Goal: Task Accomplishment & Management: Manage account settings

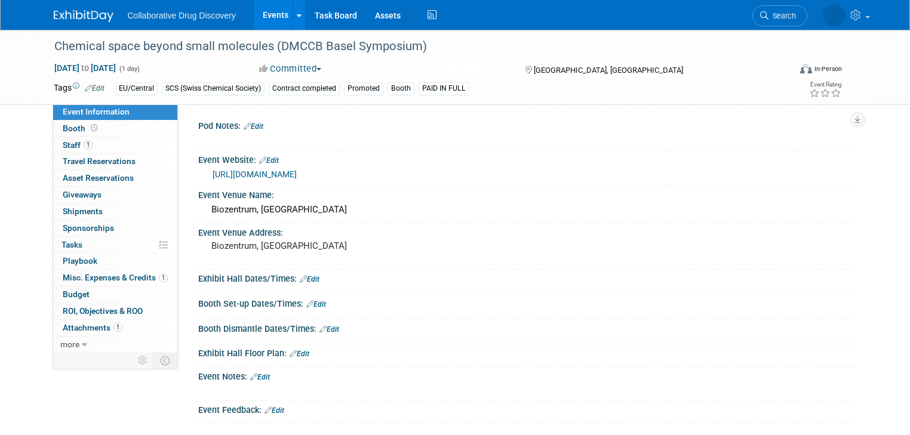
click at [264, 13] on link "Events" at bounding box center [276, 15] width 44 height 30
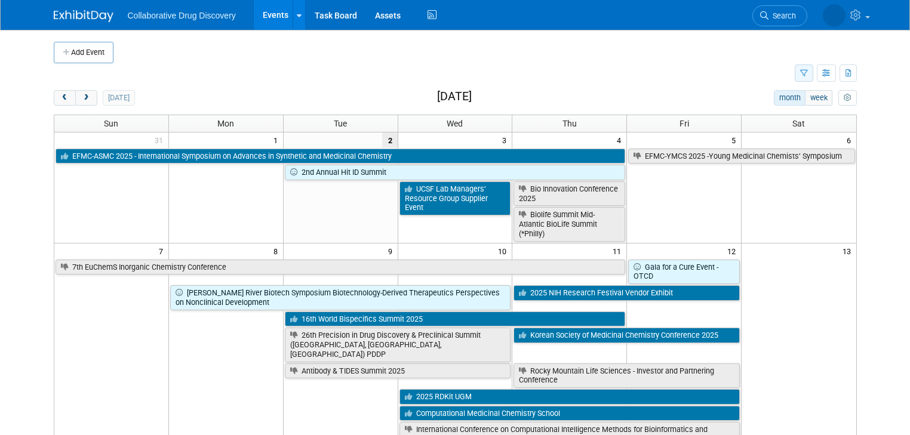
click at [808, 70] on icon "button" at bounding box center [804, 74] width 8 height 8
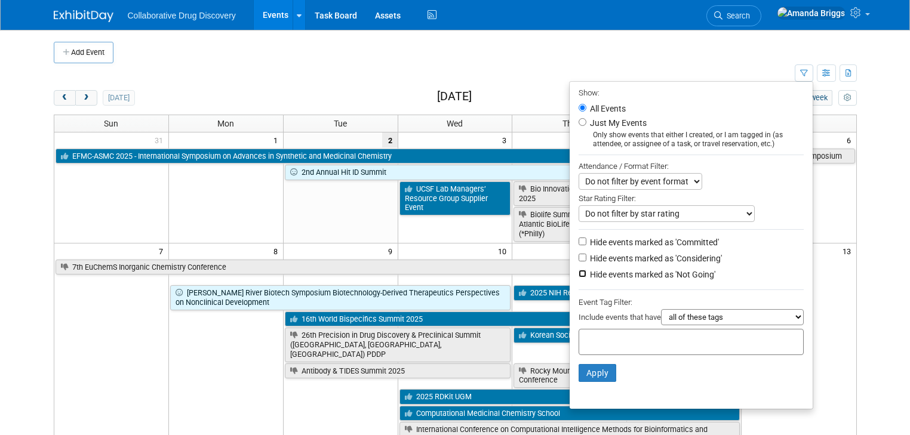
click at [585, 270] on input "Hide events marked as 'Not Going'" at bounding box center [582, 274] width 8 height 8
checkbox input "true"
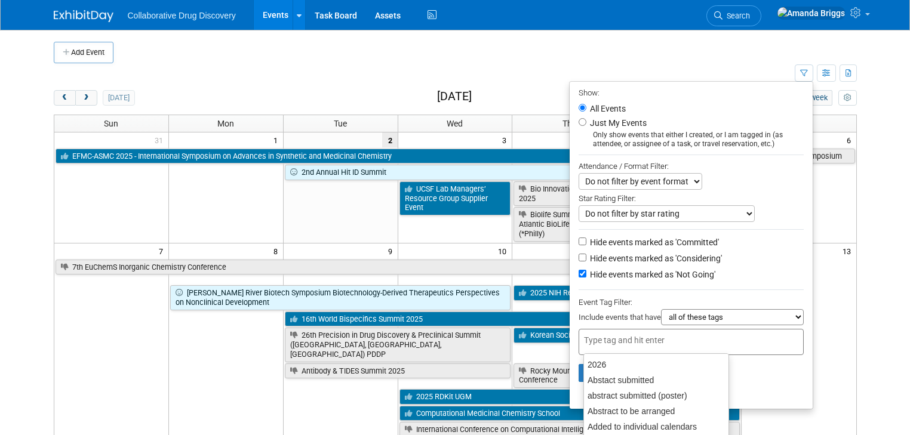
click at [600, 330] on div at bounding box center [690, 342] width 225 height 26
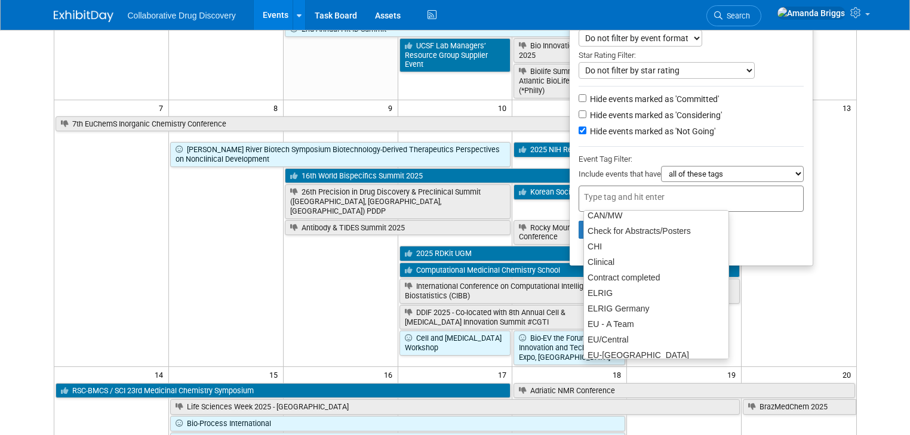
scroll to position [239, 0]
click at [618, 337] on div "EU/Central" at bounding box center [655, 339] width 145 height 17
type input "EU/Central"
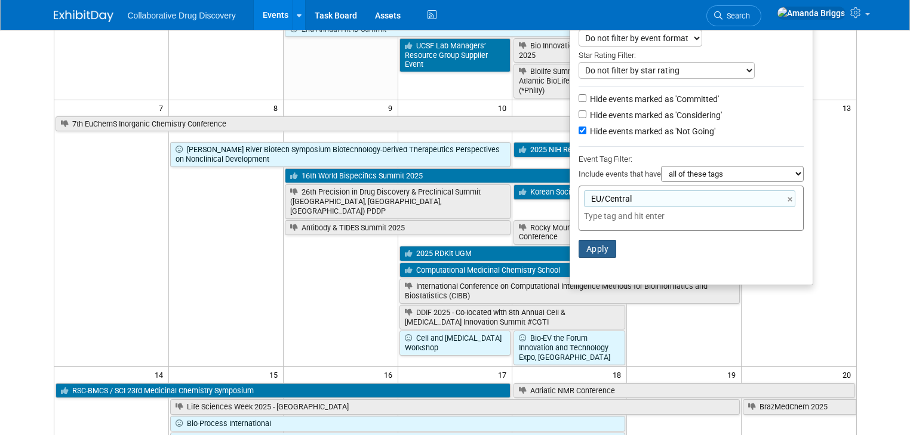
click at [600, 246] on button "Apply" at bounding box center [597, 249] width 38 height 18
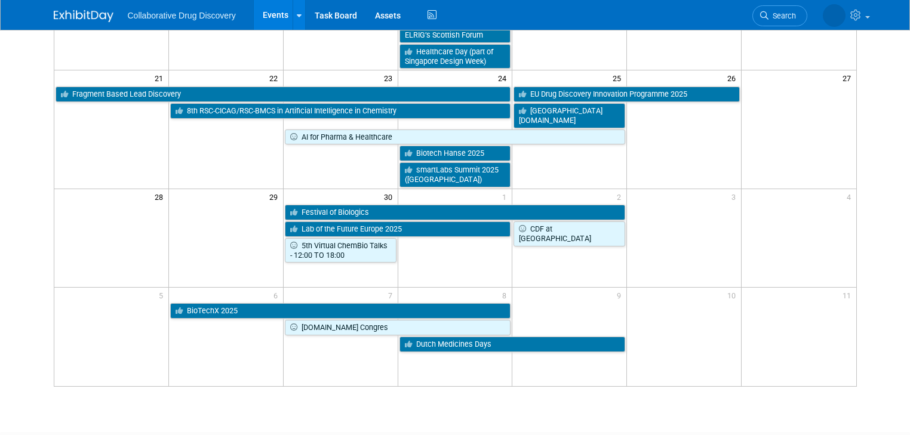
scroll to position [382, 0]
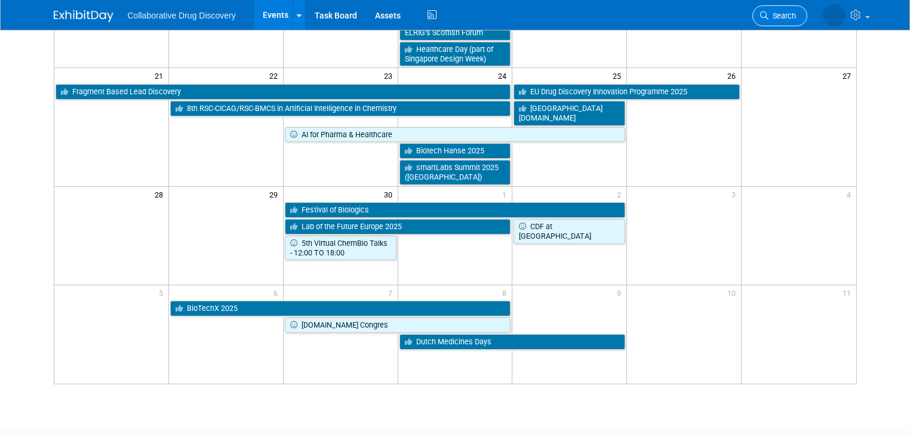
click at [794, 19] on span "Search" at bounding box center [781, 15] width 27 height 9
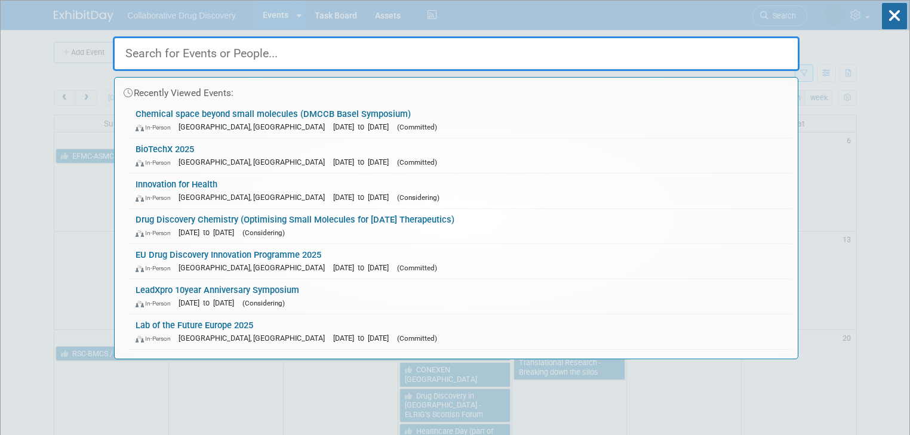
click at [506, 53] on input "text" at bounding box center [456, 53] width 686 height 35
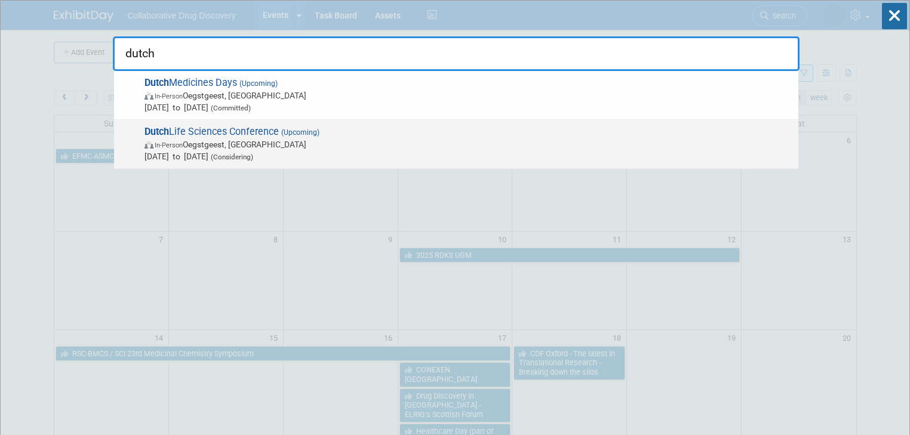
type input "dutch"
click at [208, 131] on span "Dutch Life Sciences Conference (Upcoming) In-Person Oegstgeest, Netherlands Nov…" at bounding box center [466, 144] width 651 height 36
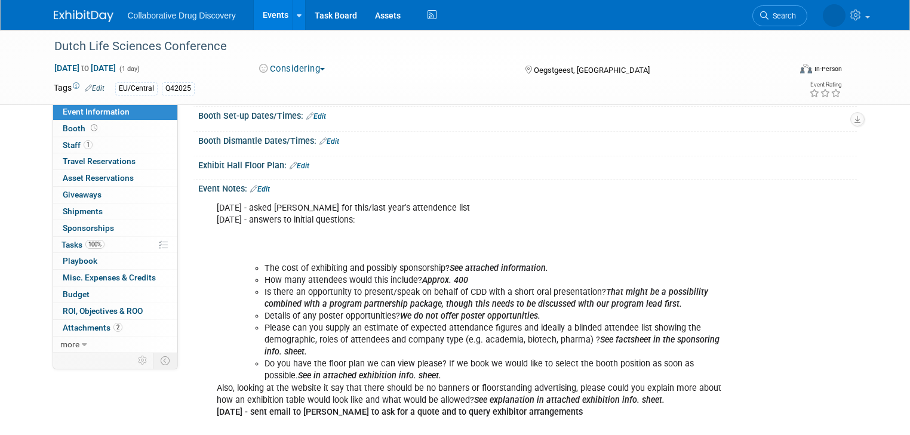
scroll to position [382, 0]
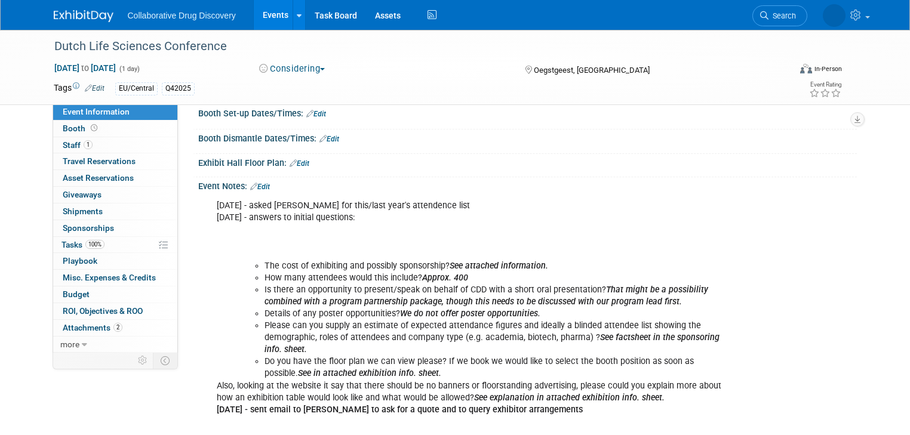
click at [257, 191] on link "Edit" at bounding box center [260, 187] width 20 height 8
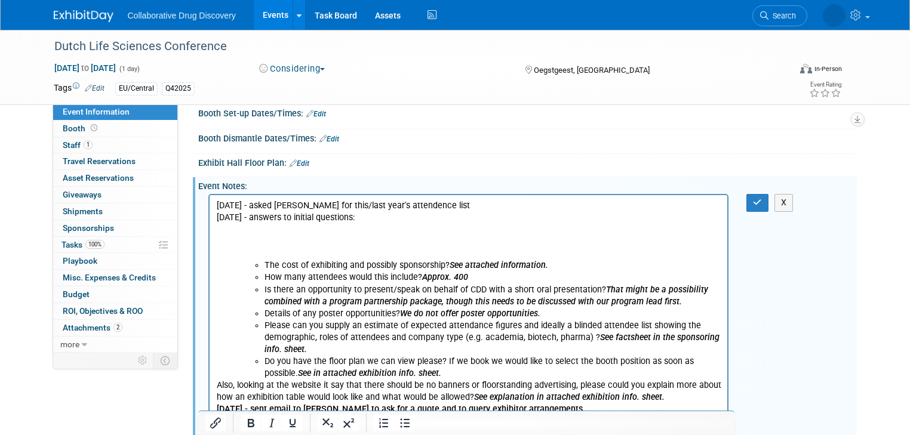
scroll to position [0, 0]
drag, startPoint x: 327, startPoint y: 205, endPoint x: 295, endPoint y: 207, distance: 31.7
click at [295, 207] on p "18AUG2025 - asked Mirianda for this/last year's attendence list 04AUG2025 - ans…" at bounding box center [468, 230] width 504 height 60
click at [756, 209] on button "button" at bounding box center [757, 202] width 22 height 17
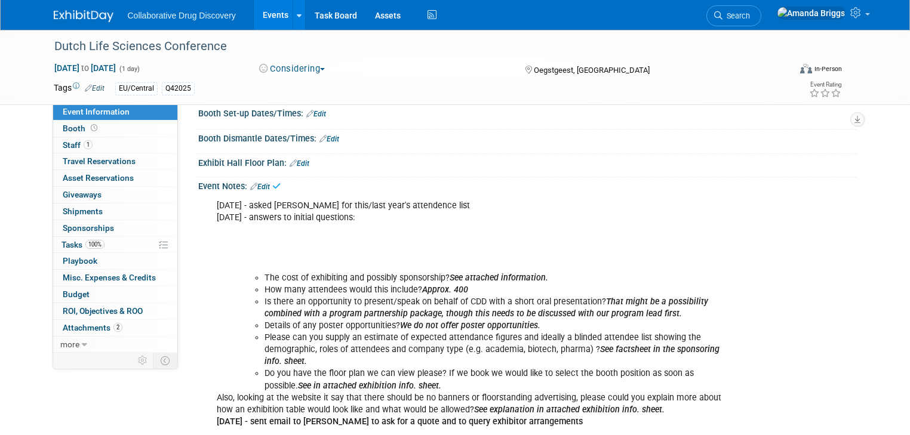
click at [254, 191] on link "Edit" at bounding box center [260, 187] width 20 height 8
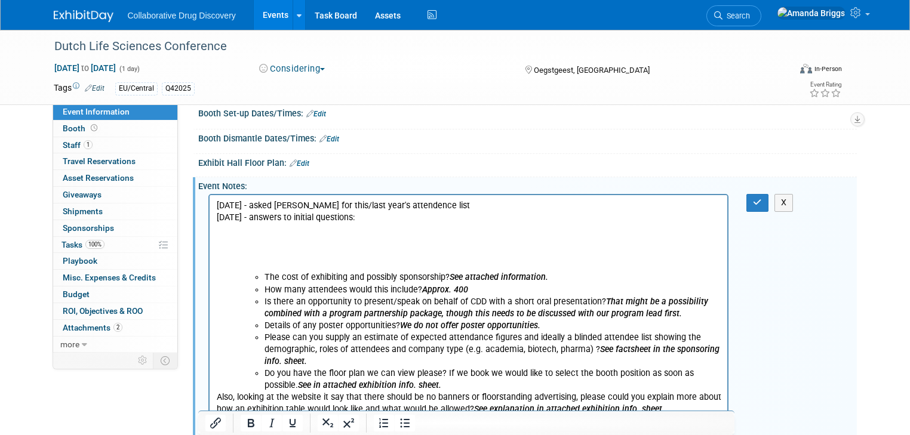
click at [218, 206] on p "18AUG2025 - asked Mariana for this/last year's attendence list 04AUG2025 - answ…" at bounding box center [468, 236] width 504 height 72
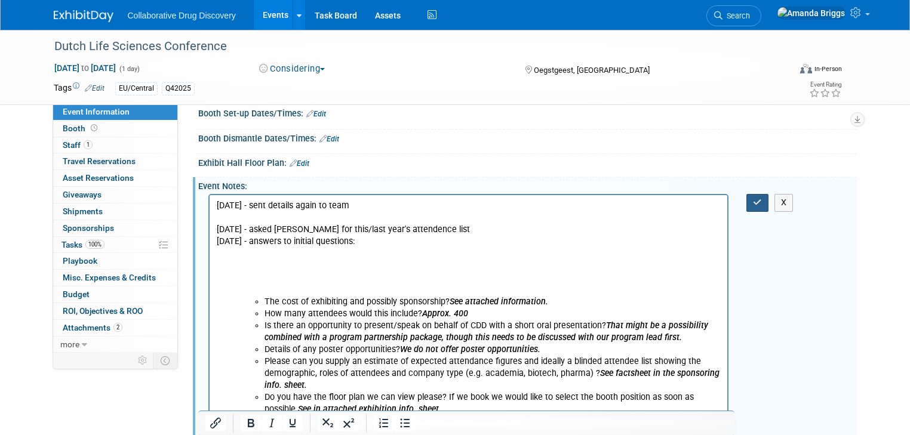
click at [762, 207] on icon "button" at bounding box center [757, 202] width 9 height 8
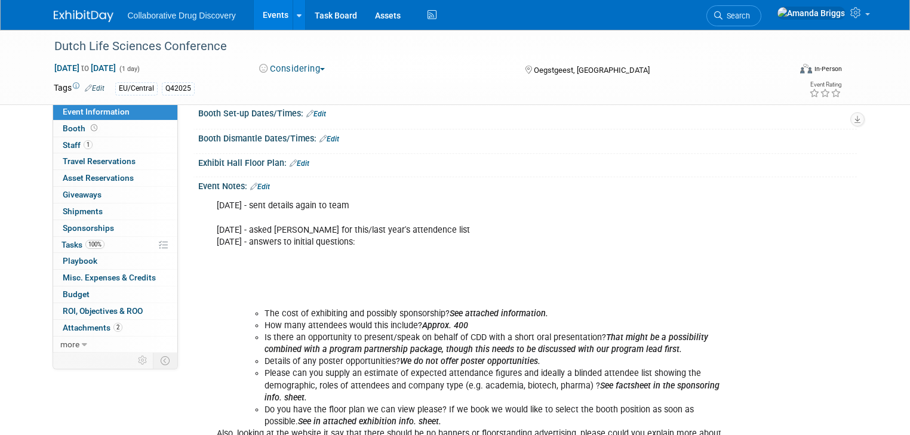
click at [255, 191] on link "Edit" at bounding box center [260, 187] width 20 height 8
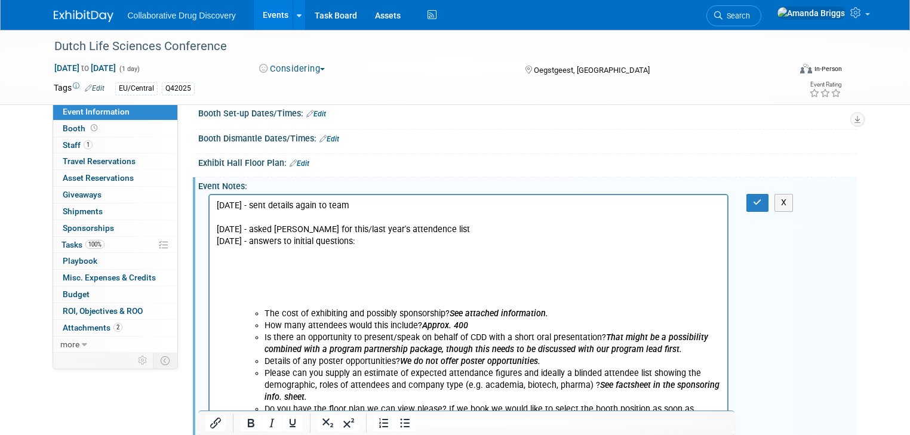
click at [232, 297] on p "01SEP2025 - sent details again to team 18AUG2025 - asked Mariana for this/last …" at bounding box center [468, 254] width 504 height 108
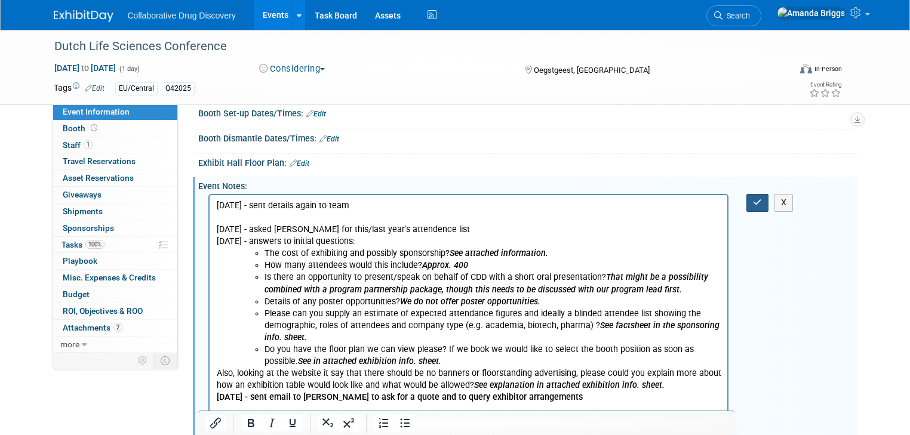
click at [762, 207] on icon "button" at bounding box center [757, 202] width 9 height 8
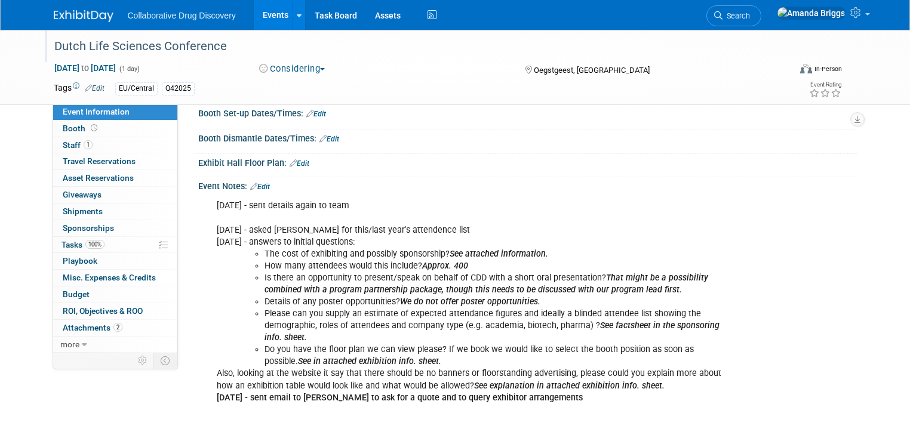
click at [219, 56] on div "Dutch Life Sciences Conference" at bounding box center [412, 46] width 725 height 21
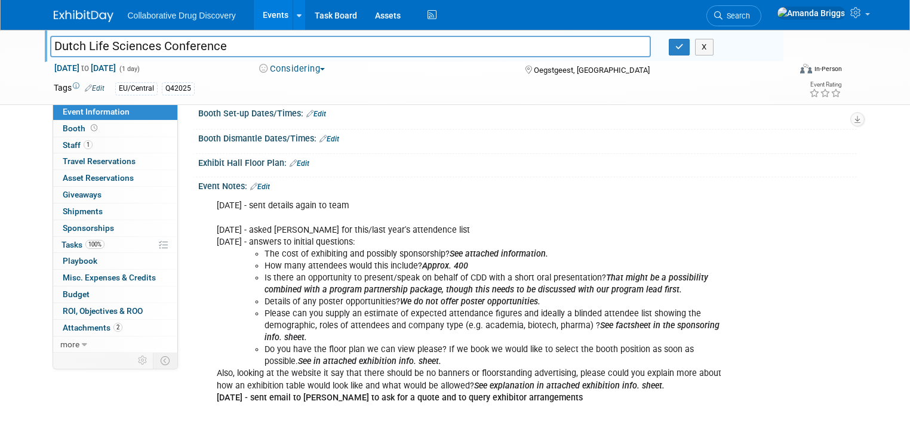
drag, startPoint x: 219, startPoint y: 48, endPoint x: 29, endPoint y: 40, distance: 190.5
click at [29, 40] on div "Dutch Life Sciences Conference Dutch Life Sciences Conference X Nov 20, 2025 to…" at bounding box center [455, 67] width 910 height 75
click at [683, 50] on icon "button" at bounding box center [679, 47] width 8 height 8
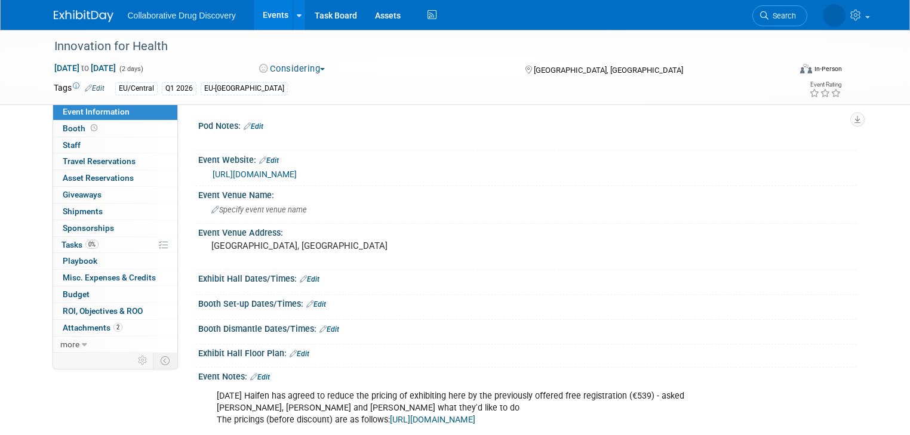
click at [263, 17] on link "Events" at bounding box center [276, 15] width 44 height 30
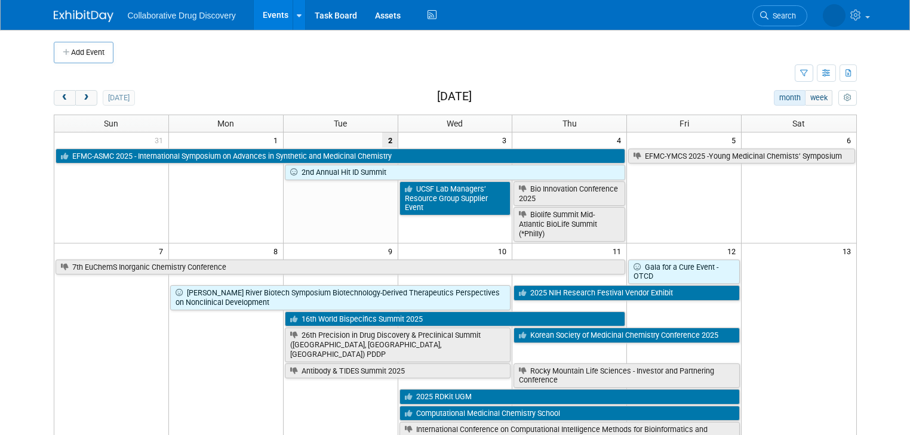
drag, startPoint x: 76, startPoint y: 95, endPoint x: 114, endPoint y: 112, distance: 41.1
click at [82, 100] on button "next" at bounding box center [86, 98] width 22 height 16
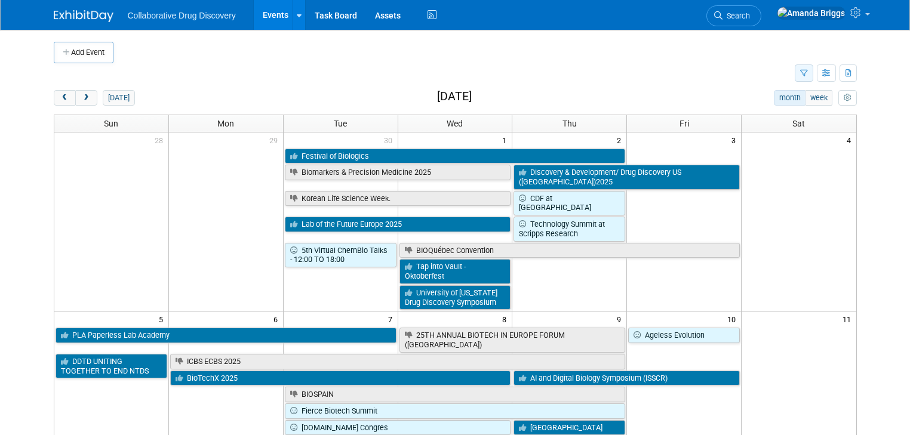
click at [813, 69] on button "button" at bounding box center [803, 72] width 19 height 17
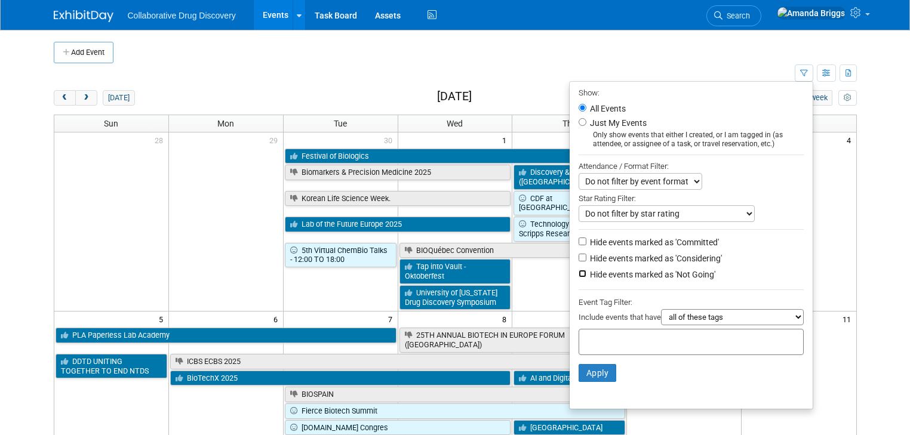
click at [583, 274] on input "Hide events marked as 'Not Going'" at bounding box center [582, 274] width 8 height 8
checkbox input "true"
click at [605, 329] on div at bounding box center [690, 342] width 225 height 26
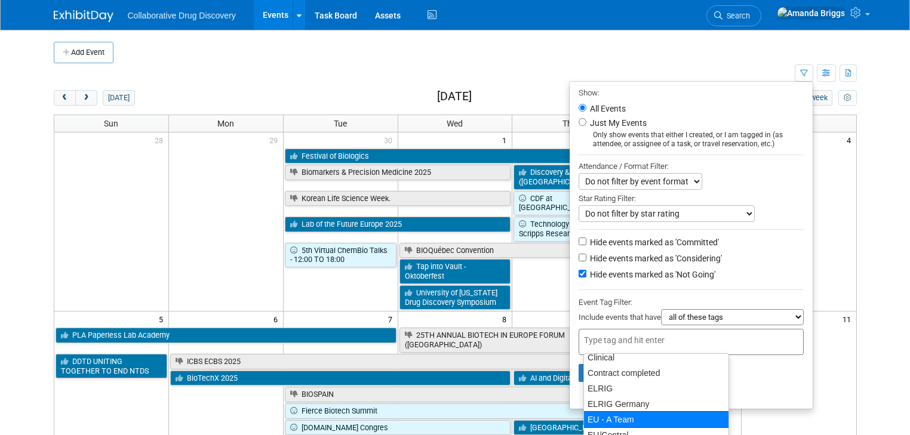
scroll to position [334, 0]
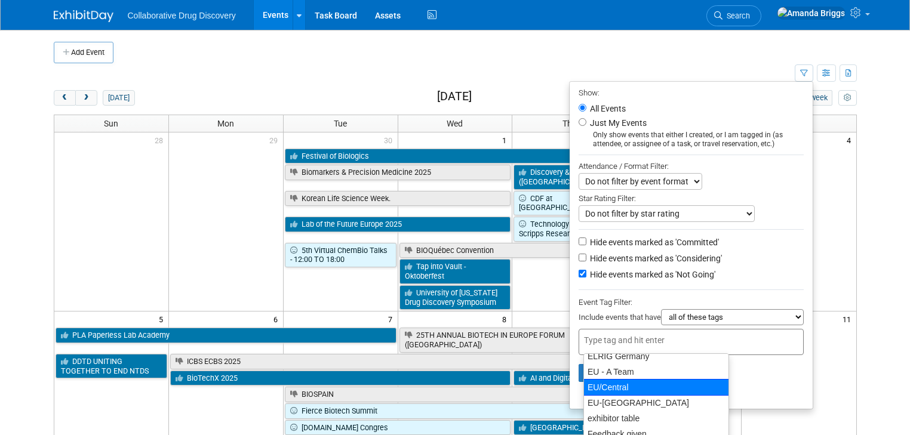
click at [619, 382] on div "EU/Central" at bounding box center [655, 387] width 145 height 17
type input "EU/Central"
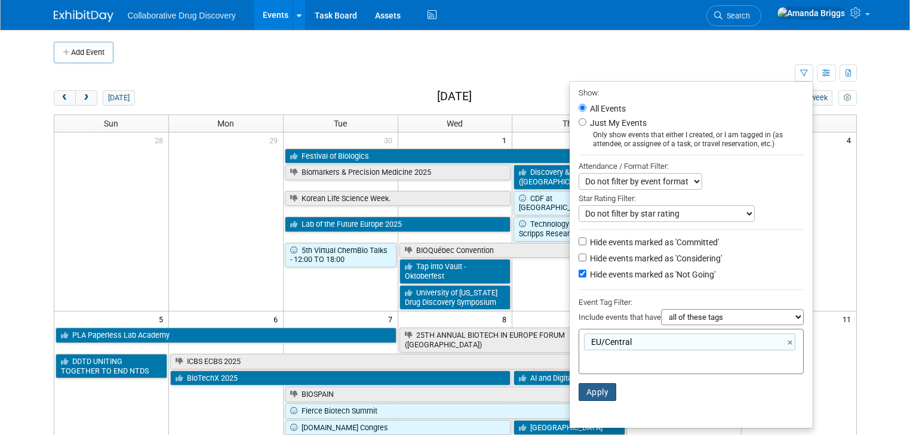
click at [602, 392] on button "Apply" at bounding box center [597, 392] width 38 height 18
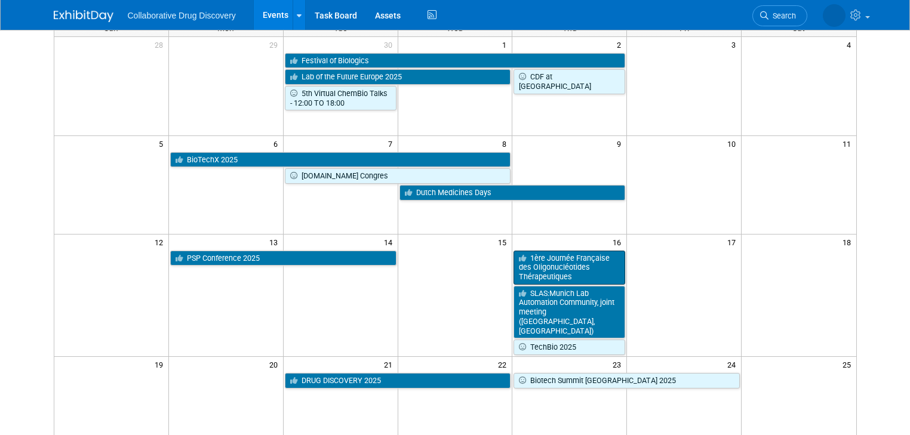
scroll to position [48, 0]
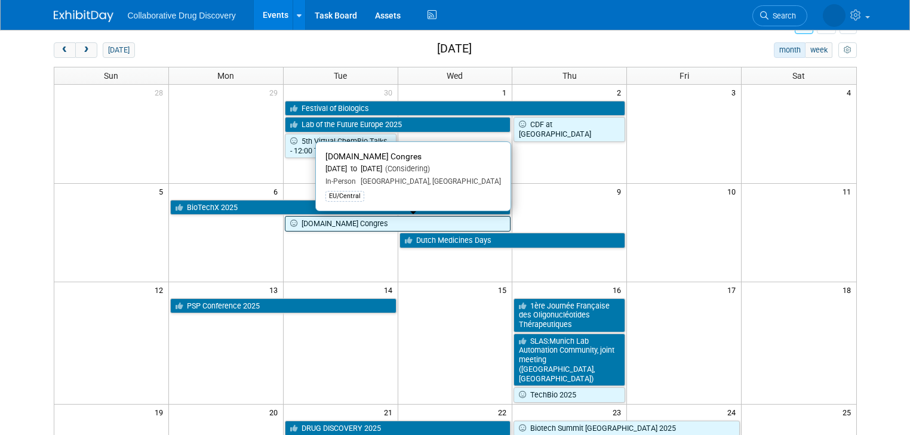
click at [344, 226] on link "[DOMAIN_NAME] Congres" at bounding box center [398, 224] width 226 height 16
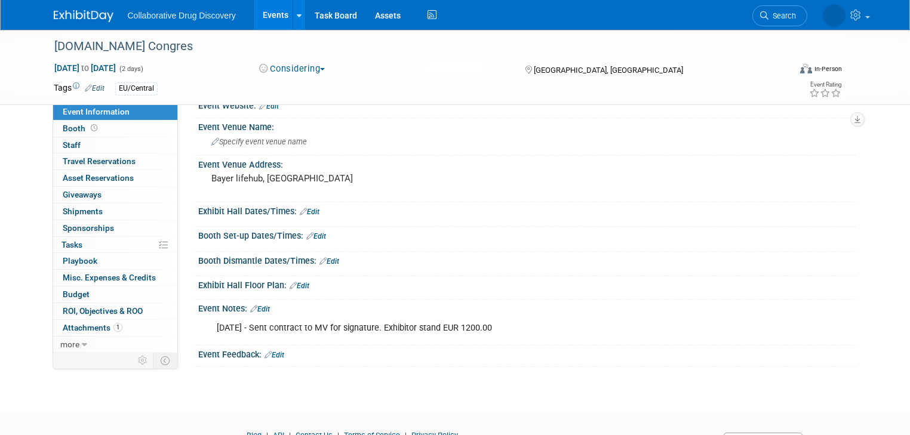
scroll to position [286, 0]
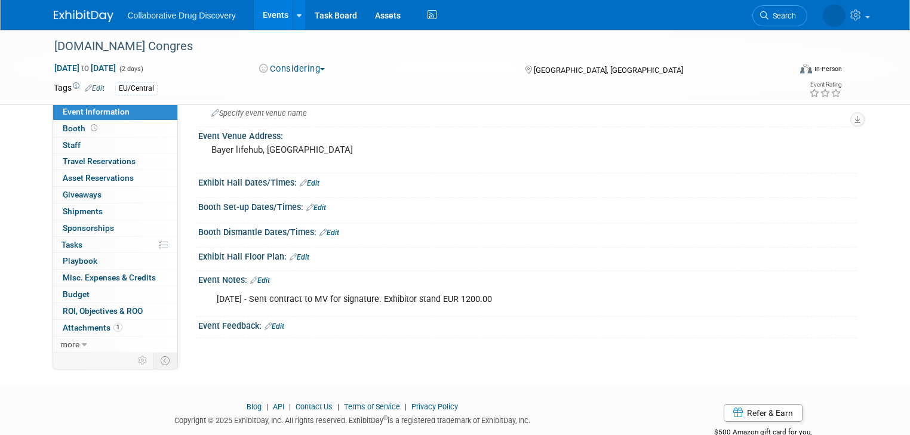
click at [253, 279] on link "Edit" at bounding box center [260, 280] width 20 height 8
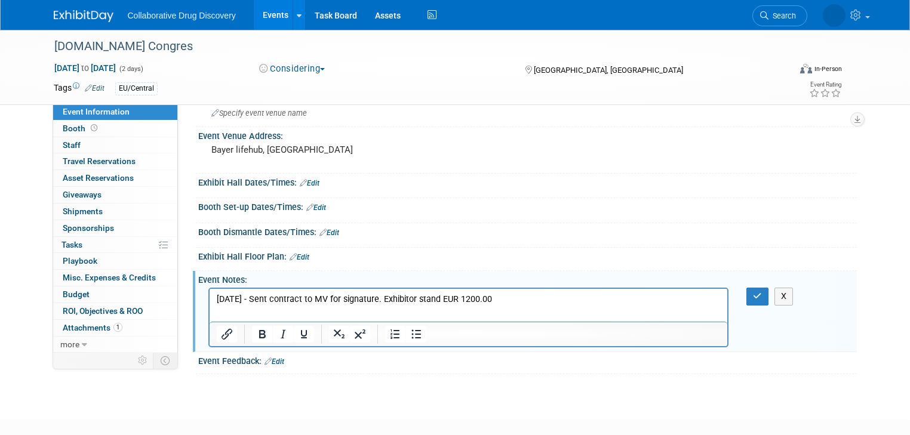
scroll to position [0, 0]
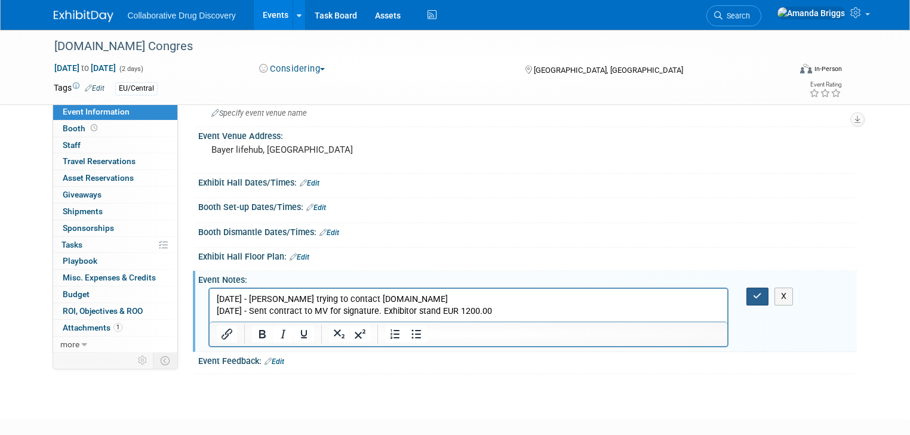
click at [768, 297] on button "button" at bounding box center [757, 296] width 22 height 17
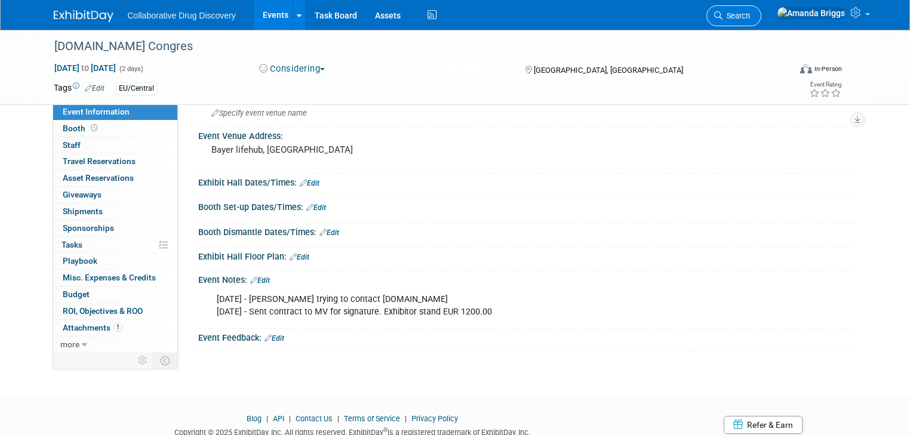
click at [761, 20] on link "Search" at bounding box center [733, 15] width 55 height 21
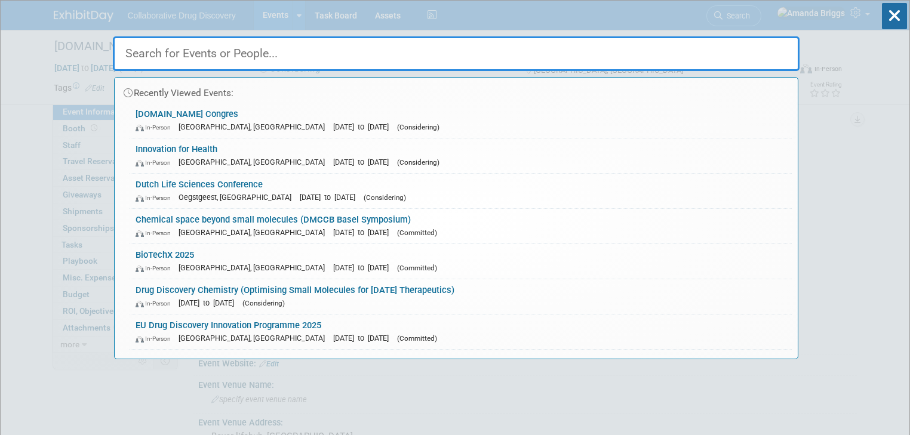
click at [532, 53] on input "text" at bounding box center [456, 53] width 686 height 35
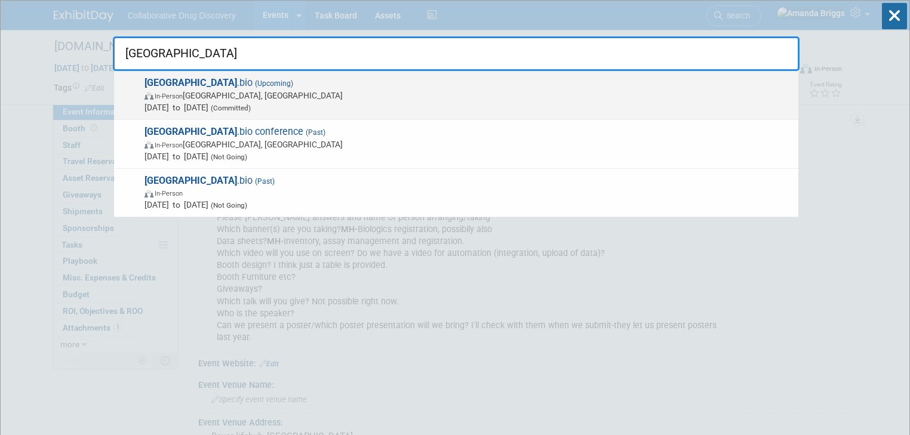
type input "prague"
click at [190, 82] on span "Prague .bio (Upcoming) In-Person Prague, Czechia Sep 25, 2025 to Sep 25, 2025 (…" at bounding box center [466, 95] width 651 height 36
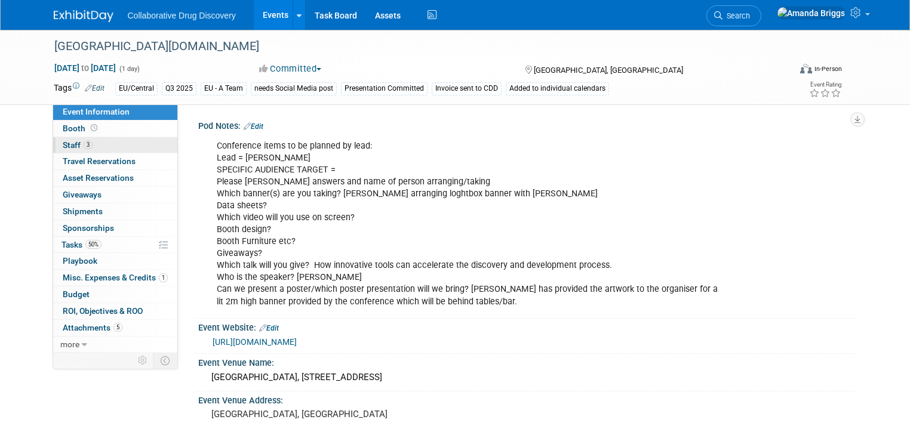
click at [63, 145] on span "Staff 3" at bounding box center [78, 145] width 30 height 10
